Goal: Transaction & Acquisition: Purchase product/service

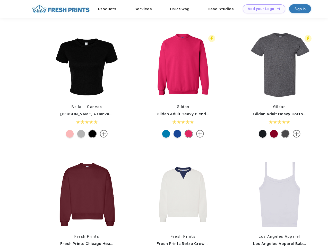
scroll to position [0, 0]
click at [262, 9] on link "Add your Logo Design Tool" at bounding box center [264, 8] width 42 height 9
click at [0, 0] on div "Design Tool" at bounding box center [0, 0] width 0 height 0
click at [276, 8] on link "Add your Logo Design Tool" at bounding box center [264, 8] width 42 height 9
click at [87, 65] on img at bounding box center [86, 65] width 68 height 68
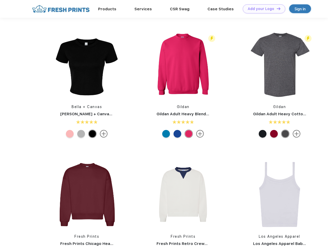
click at [70, 134] on div at bounding box center [70, 134] width 8 height 8
click at [81, 134] on div at bounding box center [81, 134] width 8 height 8
click at [92, 134] on div at bounding box center [92, 134] width 8 height 8
click at [183, 65] on img at bounding box center [183, 65] width 68 height 68
click at [166, 134] on div at bounding box center [166, 134] width 8 height 8
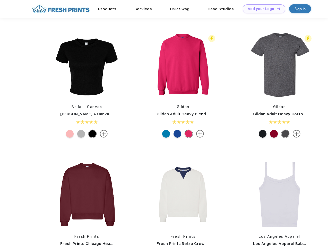
click at [177, 134] on div at bounding box center [177, 134] width 8 height 8
